Goal: Information Seeking & Learning: Learn about a topic

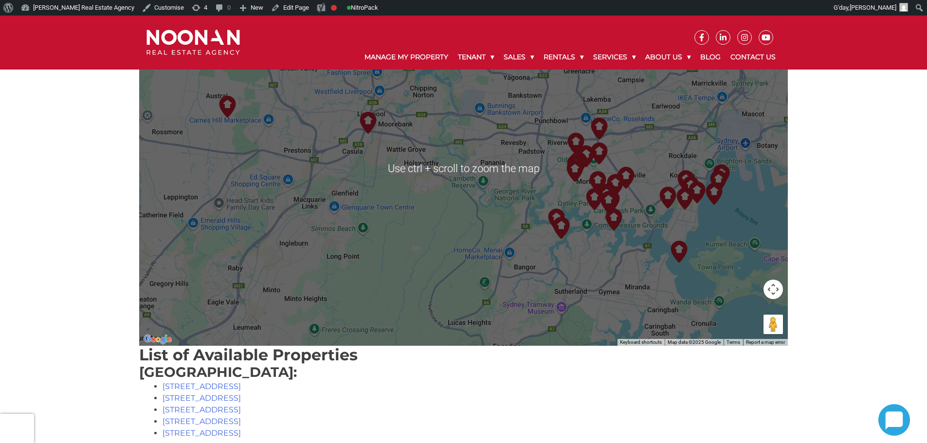
scroll to position [243, 0]
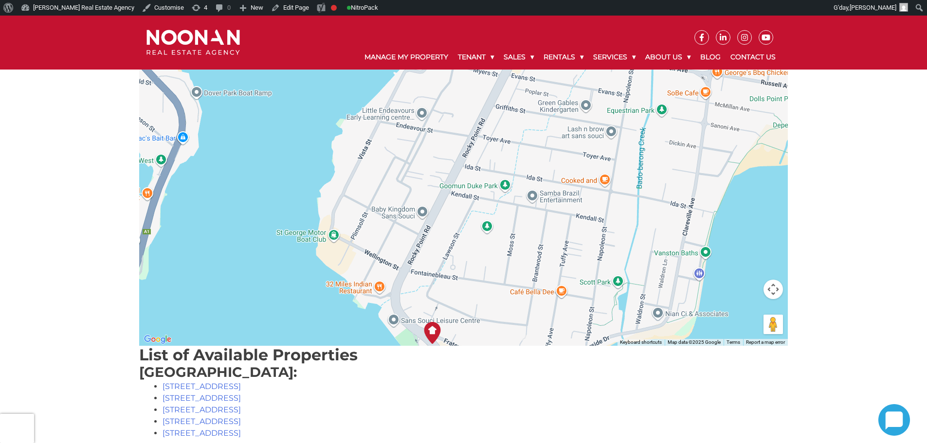
drag, startPoint x: 546, startPoint y: 109, endPoint x: 510, endPoint y: 249, distance: 144.6
click at [497, 333] on div at bounding box center [463, 168] width 649 height 355
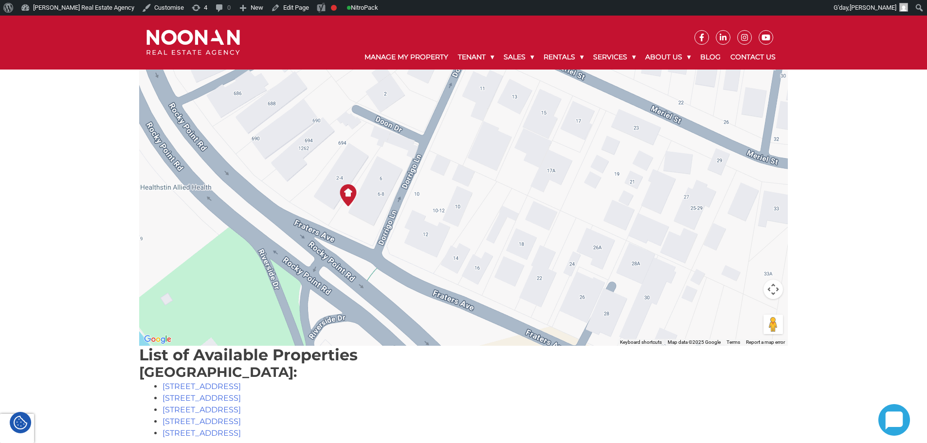
click at [327, 239] on div at bounding box center [463, 168] width 649 height 355
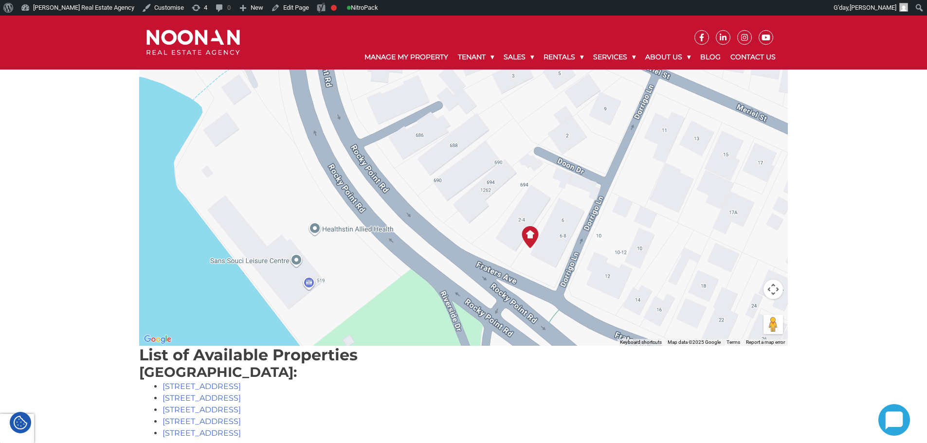
drag, startPoint x: 346, startPoint y: 219, endPoint x: 533, endPoint y: 261, distance: 192.2
click at [533, 261] on div at bounding box center [463, 168] width 649 height 355
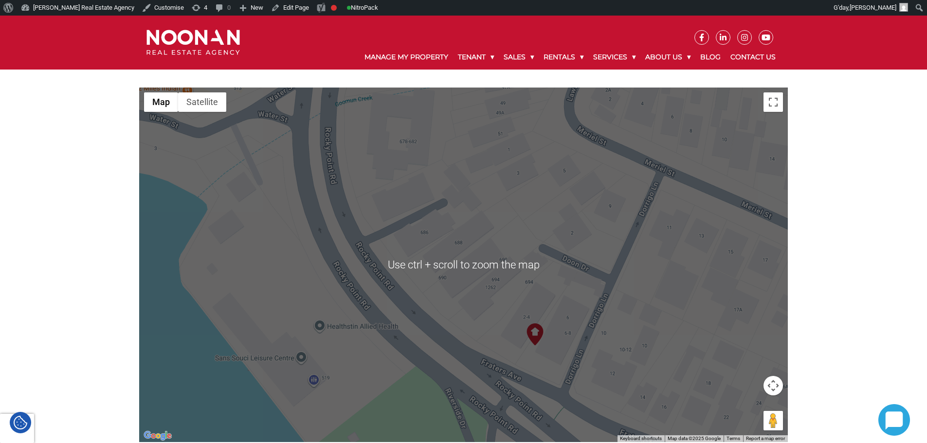
scroll to position [146, 0]
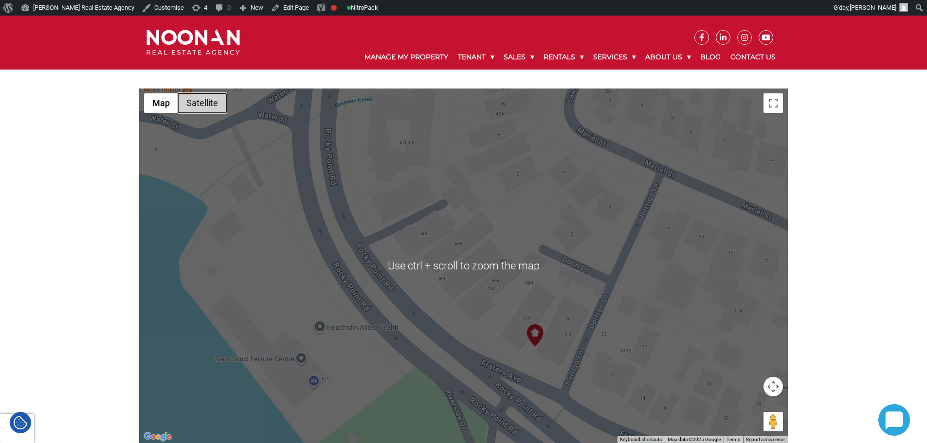
click at [204, 107] on button "Satellite" at bounding box center [202, 102] width 48 height 19
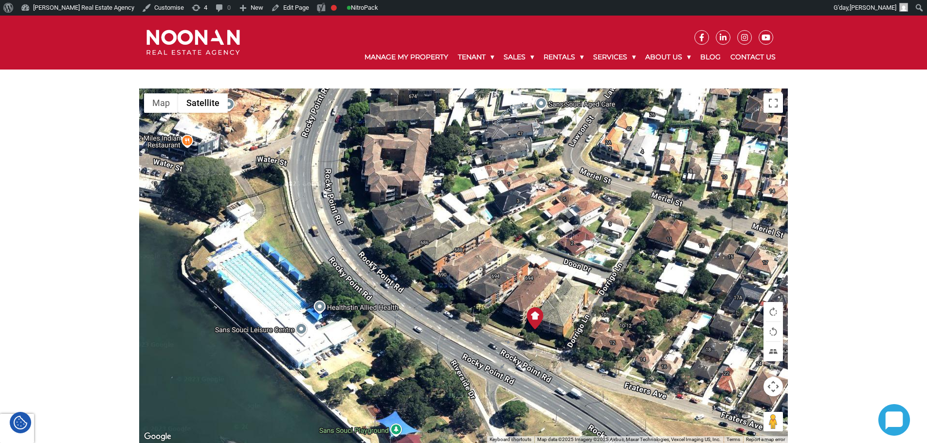
click at [527, 349] on div at bounding box center [463, 266] width 649 height 355
click at [516, 349] on div at bounding box center [463, 266] width 649 height 355
click at [495, 337] on div at bounding box center [463, 266] width 649 height 355
click at [537, 317] on img at bounding box center [535, 319] width 22 height 22
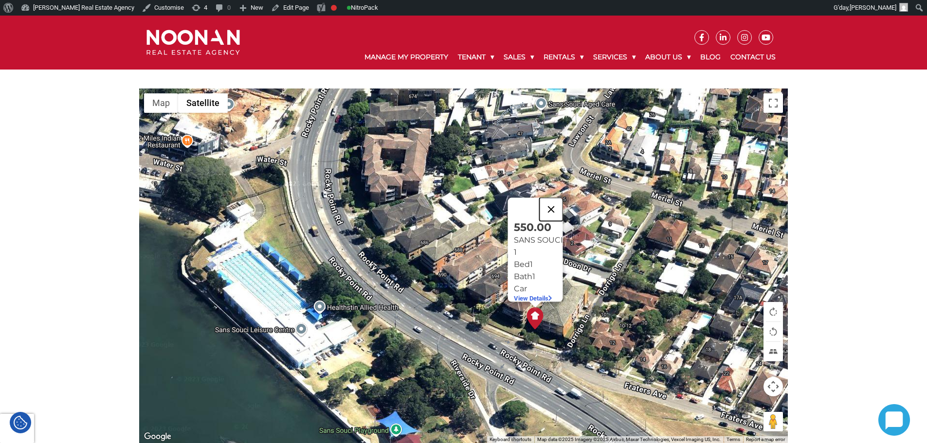
click at [556, 204] on button "Close" at bounding box center [550, 209] width 23 height 23
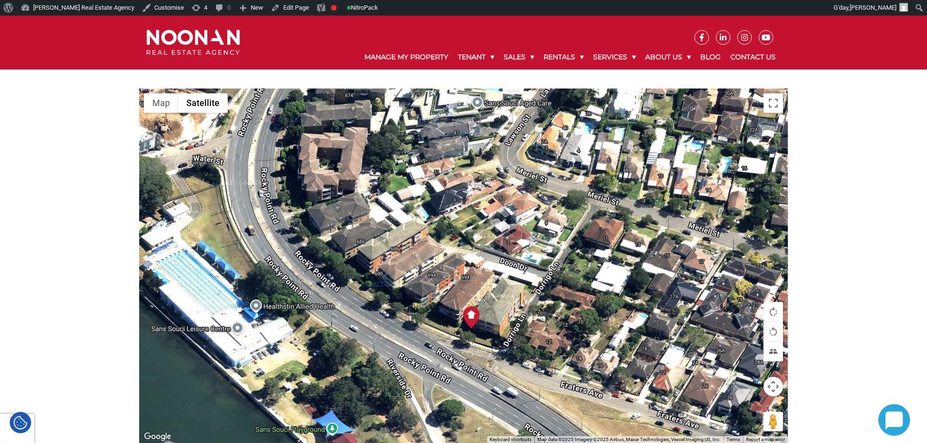
drag, startPoint x: 589, startPoint y: 240, endPoint x: 524, endPoint y: 239, distance: 65.2
click at [524, 239] on div at bounding box center [463, 266] width 649 height 355
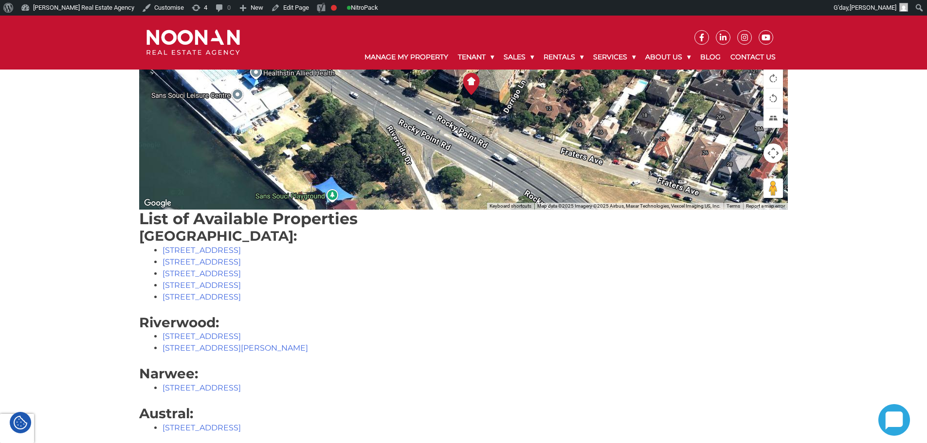
scroll to position [243, 0]
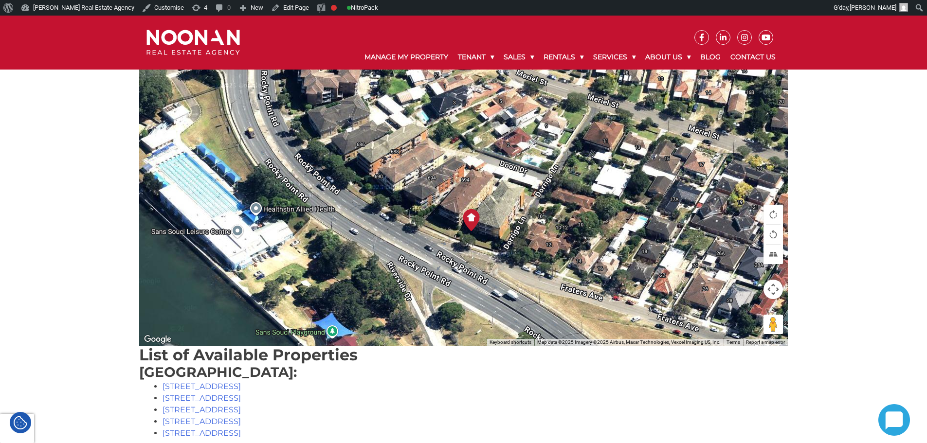
drag, startPoint x: 792, startPoint y: 296, endPoint x: 918, endPoint y: 246, distance: 135.8
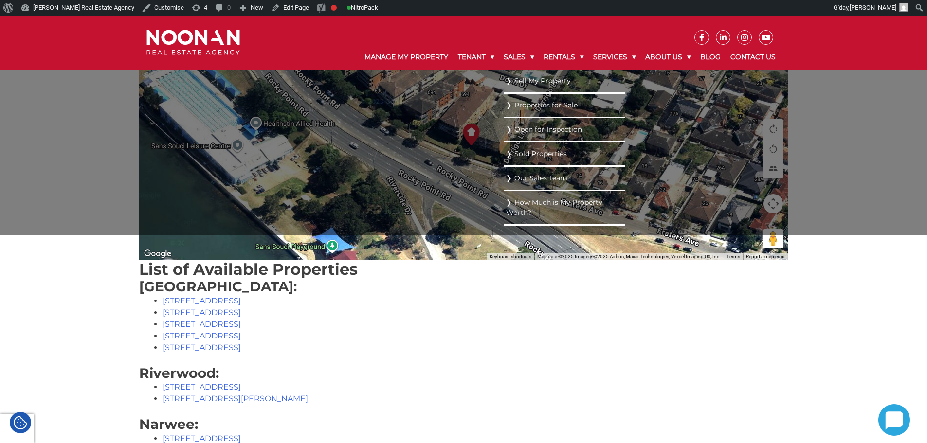
scroll to position [341, 0]
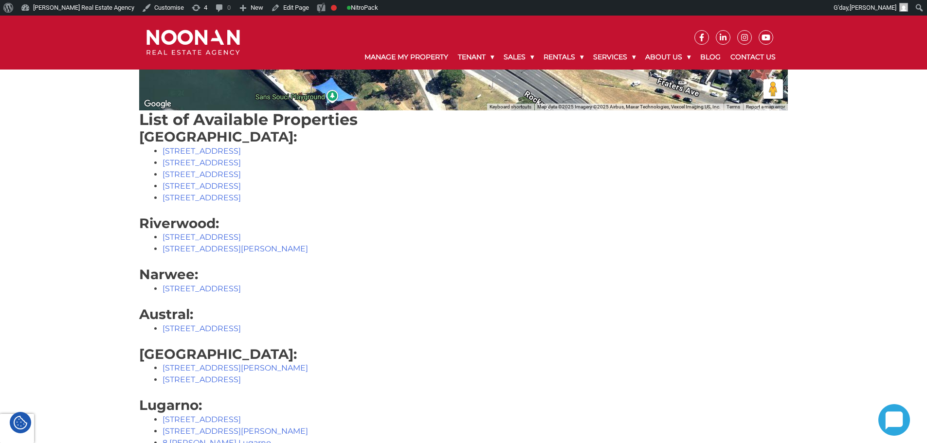
scroll to position [633, 0]
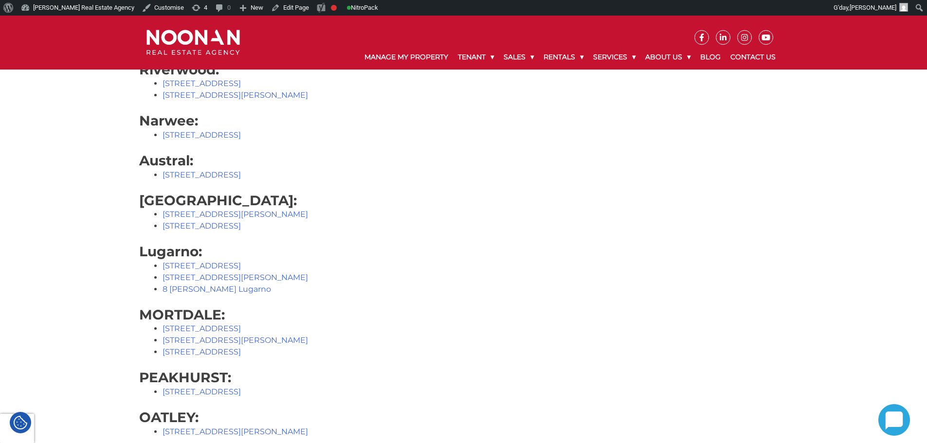
click at [777, 224] on li "[STREET_ADDRESS]" at bounding box center [475, 226] width 625 height 12
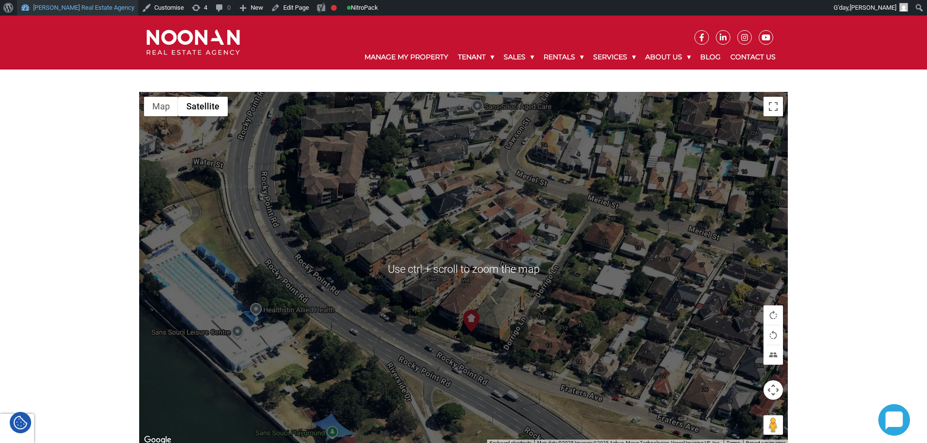
scroll to position [0, 0]
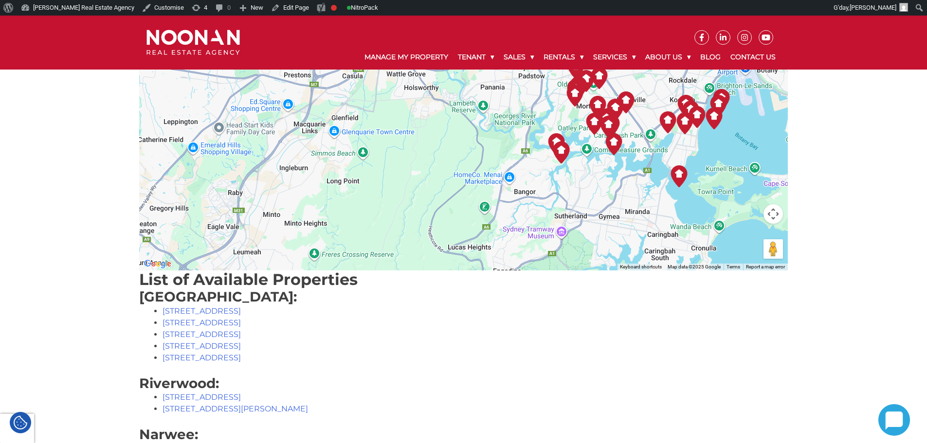
scroll to position [438, 0]
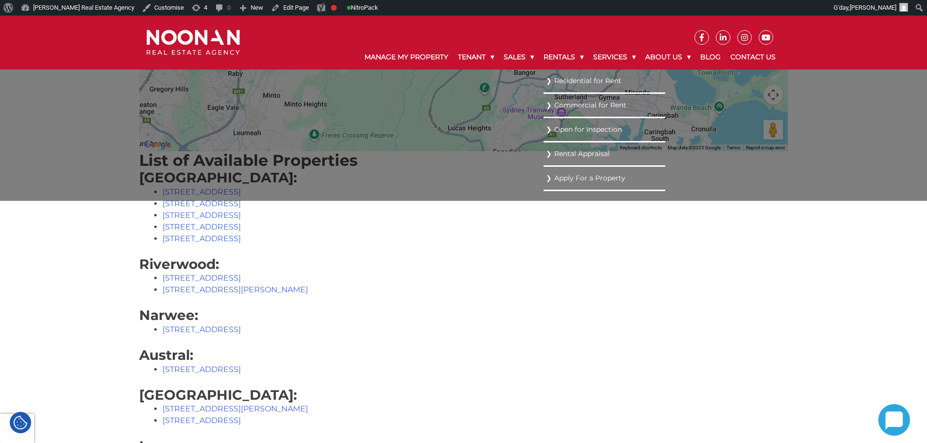
click at [558, 85] on link "Residential for Rent" at bounding box center [604, 80] width 117 height 13
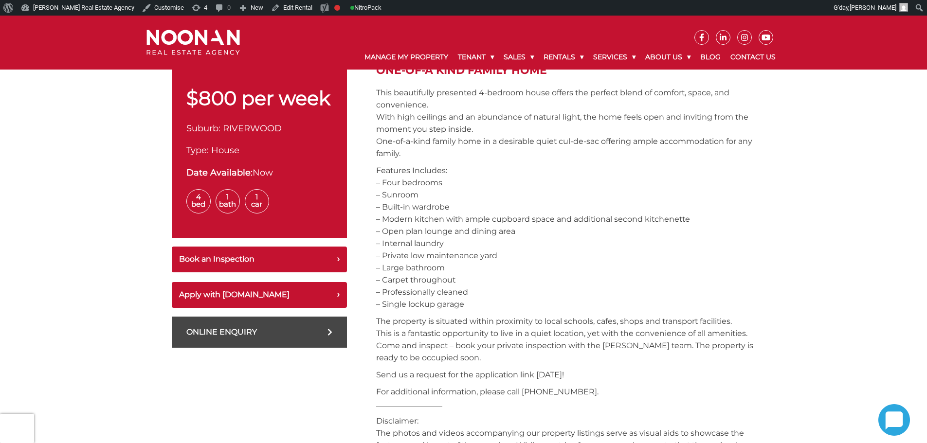
scroll to position [97, 0]
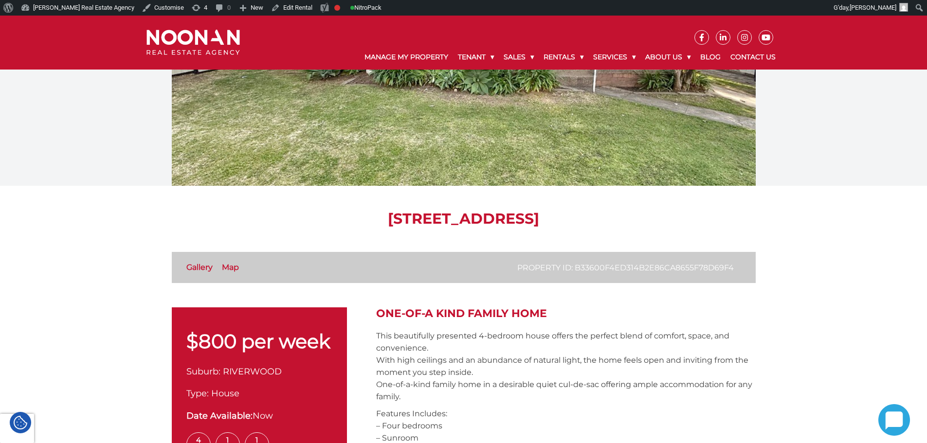
drag, startPoint x: 263, startPoint y: 214, endPoint x: 464, endPoint y: 217, distance: 200.6
click at [462, 220] on h1 "[STREET_ADDRESS]" at bounding box center [464, 219] width 584 height 18
copy h1 "[STREET_ADDRESS]"
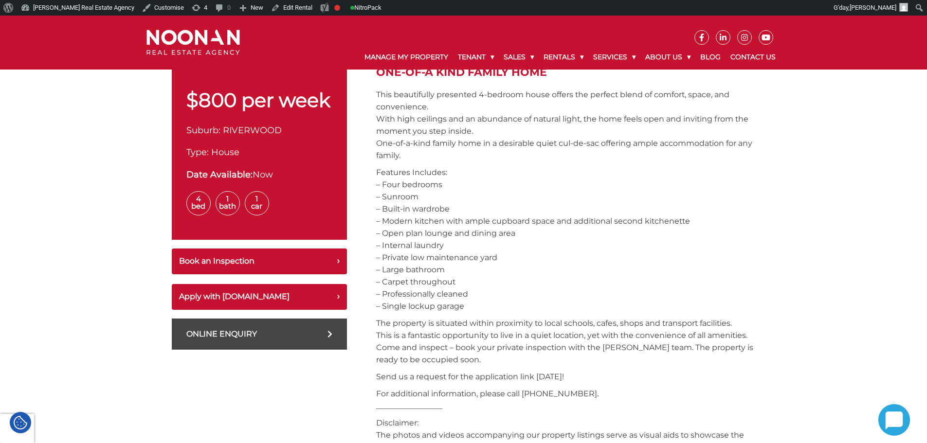
scroll to position [341, 0]
